Goal: Transaction & Acquisition: Purchase product/service

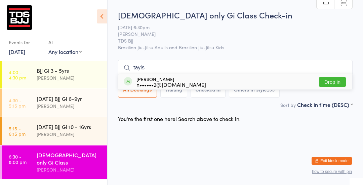
type input "tayls"
click at [333, 82] on button "Drop in" at bounding box center [332, 82] width 27 height 10
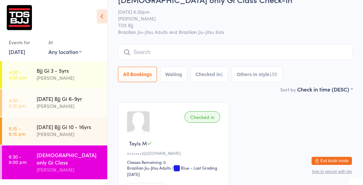
scroll to position [18, 0]
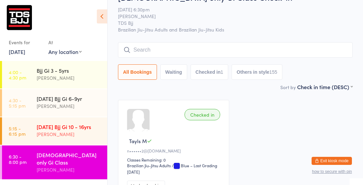
click at [76, 129] on div "[DATE] Bjj Gi 10 - 16yrs" at bounding box center [69, 126] width 65 height 7
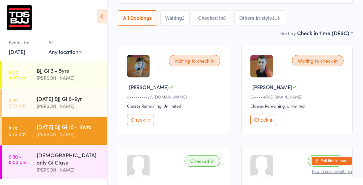
scroll to position [71, 0]
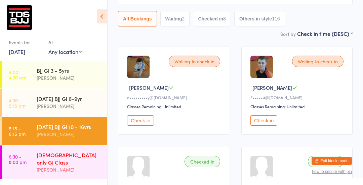
click at [41, 166] on div "[PERSON_NAME]" at bounding box center [69, 170] width 65 height 8
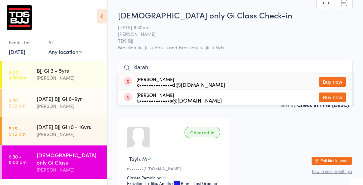
type input "kiarah"
click at [325, 82] on button "Buy now" at bounding box center [332, 82] width 27 height 10
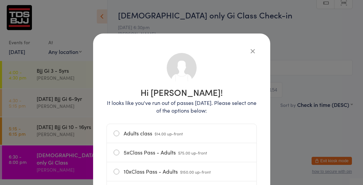
click at [123, 135] on label "Adults class $14.00 up-front" at bounding box center [182, 133] width 136 height 19
click at [0, 0] on input "Adults class $14.00 up-front" at bounding box center [0, 0] width 0 height 0
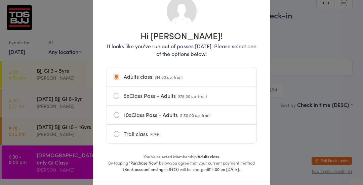
scroll to position [93, 0]
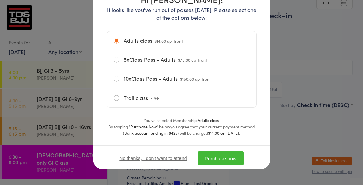
click at [210, 165] on button "Purchase now" at bounding box center [221, 159] width 46 height 14
